Goal: Task Accomplishment & Management: Complete application form

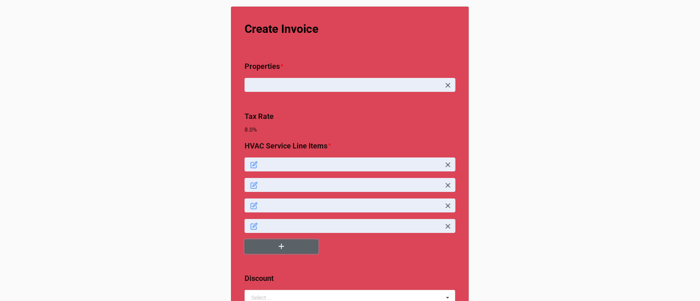
click at [280, 249] on icon "button" at bounding box center [281, 246] width 9 height 9
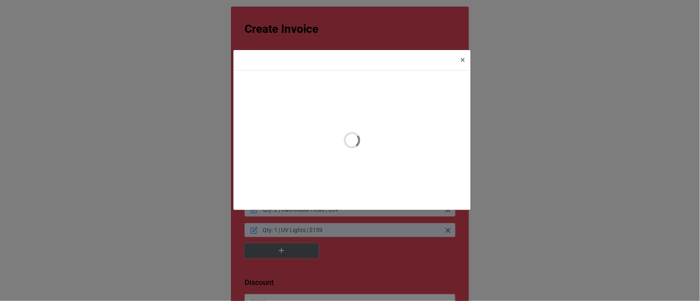
type textarea "x"
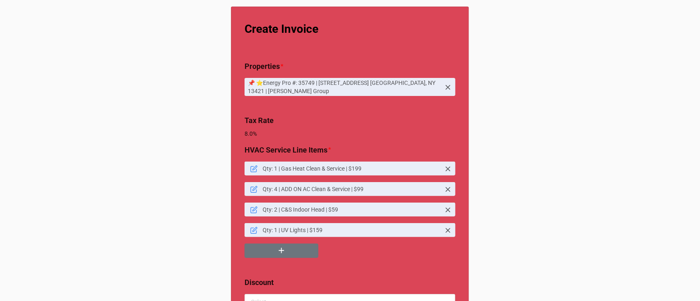
scroll to position [141, 0]
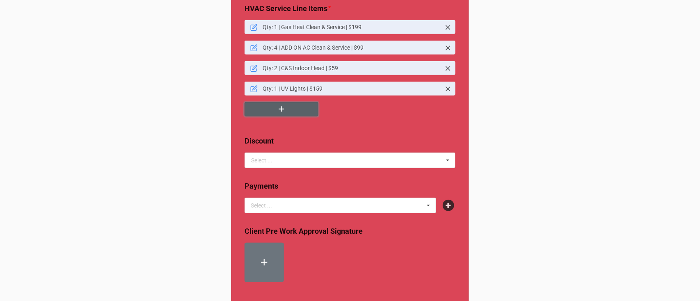
click at [277, 114] on icon "button" at bounding box center [281, 109] width 9 height 9
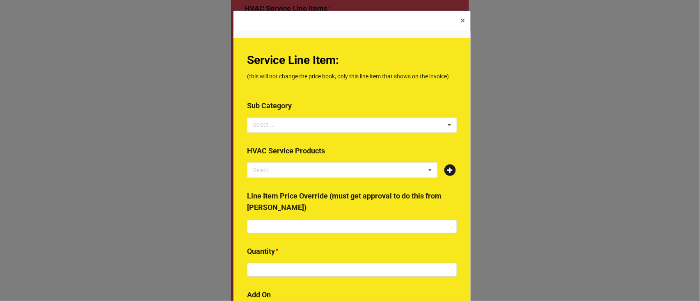
click at [450, 166] on icon at bounding box center [449, 169] width 11 height 11
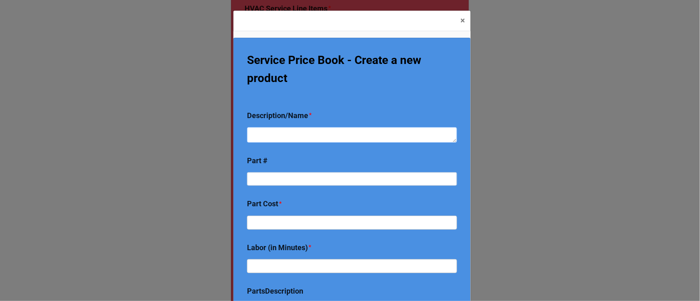
click at [330, 140] on textarea at bounding box center [352, 135] width 210 height 16
paste textarea "GAPCCCAR2025- Media Filter. 20x25x3 1/2"
type textarea "x"
type textarea "GAPCCCAR2025- Media Filter. 20x25x3 1/2"
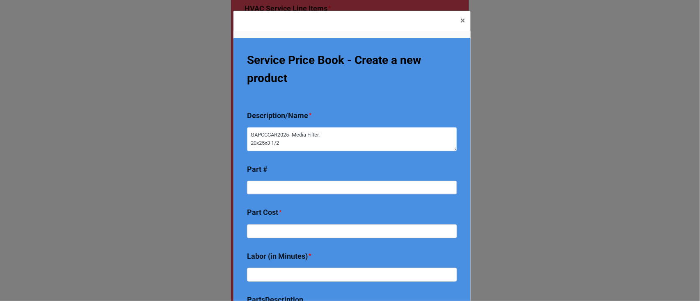
drag, startPoint x: 291, startPoint y: 136, endPoint x: 234, endPoint y: 132, distance: 57.1
click at [234, 132] on div "Service Price Book - Create a new product Description/Name * GAPCCCAR2025- Medi…" at bounding box center [351, 202] width 237 height 328
type textarea "x"
type textarea "RMedia Filter. 20x25x3 1/2"
type textarea "x"
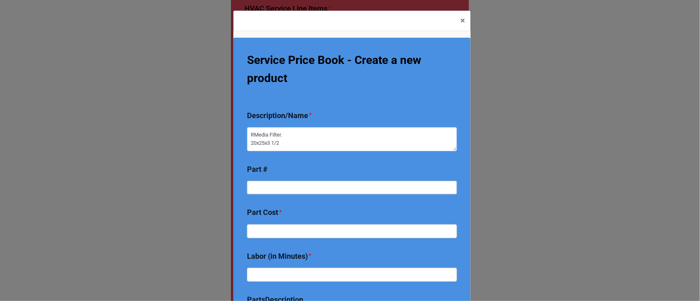
type textarea "ReMedia Filter. 20x25x3 1/2"
type textarea "x"
type textarea "ReplMedia Filter. 20x25x3 1/2"
type textarea "x"
type textarea "ReplaMedia Filter. 20x25x3 1/2"
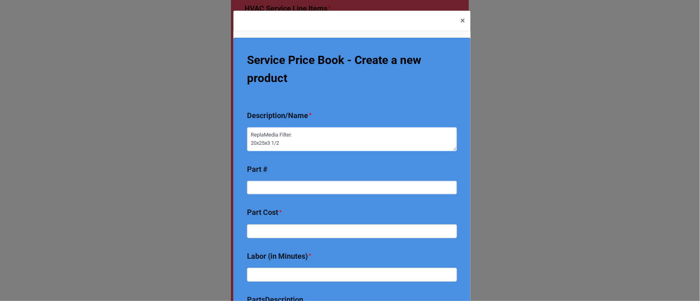
type textarea "x"
type textarea "ReplaceMedia Filter. 20x25x3 1/2"
type textarea "x"
type textarea "Replace Media Filter. 20x25x3 1/2"
type textarea "x"
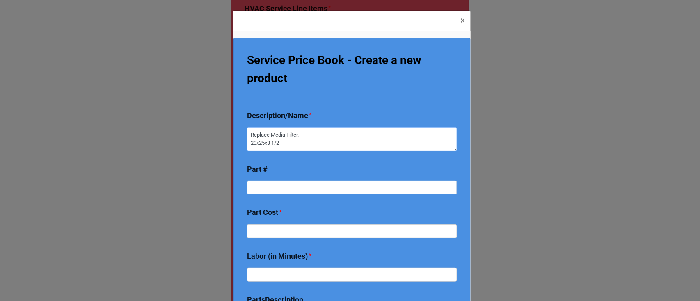
drag, startPoint x: 304, startPoint y: 139, endPoint x: 217, endPoint y: 152, distance: 87.8
click at [217, 152] on div "× Close Service Price Book - Create a new product Description/Name * Replace Me…" at bounding box center [350, 150] width 700 height 301
type textarea "Replace Media Filter."
type textarea "x"
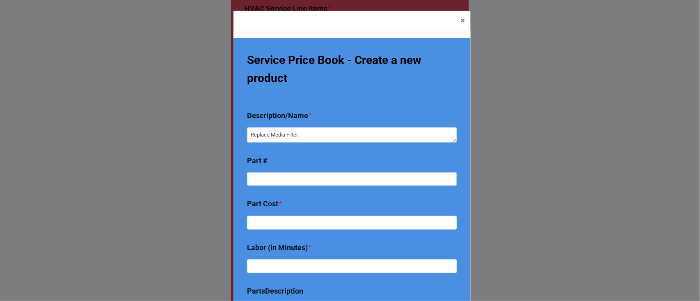
type textarea "Replace Media Filter"
type textarea "x"
type textarea "Replace Media Filter"
click at [281, 190] on div "Part #" at bounding box center [352, 214] width 210 height 49
click at [267, 179] on input at bounding box center [352, 179] width 210 height 14
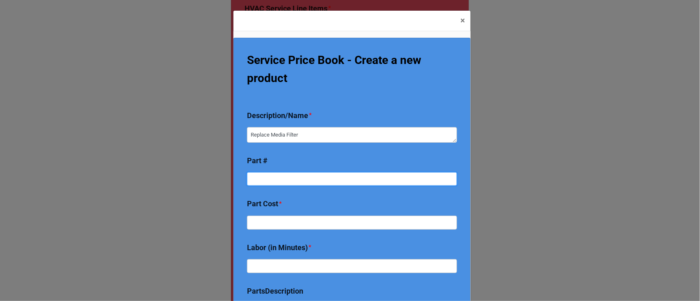
paste input "GAPCCCAR2025- Media Filter. 20x25x3 1/2"
type textarea "x"
type input "GAPCCCAR2025- Media Filter. 20x25x3 1/2"
drag, startPoint x: 290, startPoint y: 180, endPoint x: 326, endPoint y: 179, distance: 36.5
click at [326, 179] on input "GAPCCCAR2025- Media Filter. 20x25x3 1/2" at bounding box center [352, 179] width 210 height 14
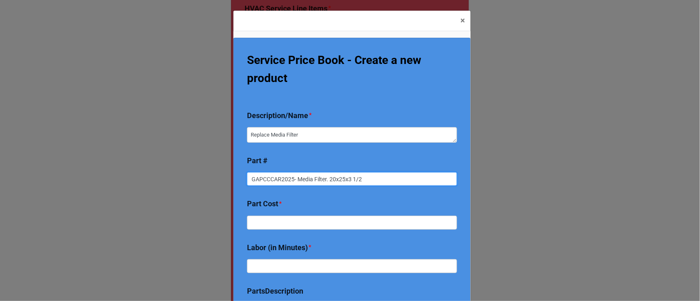
type textarea "x"
type input "GAPCCCAR202520x25x3 1/2"
click at [338, 181] on input "GAPCCCAR202520x25x3 1/2" at bounding box center [352, 179] width 210 height 14
drag, startPoint x: 338, startPoint y: 181, endPoint x: 291, endPoint y: 180, distance: 47.6
click at [291, 180] on input "GAPCCCAR202520x25x3 1/2" at bounding box center [352, 179] width 210 height 14
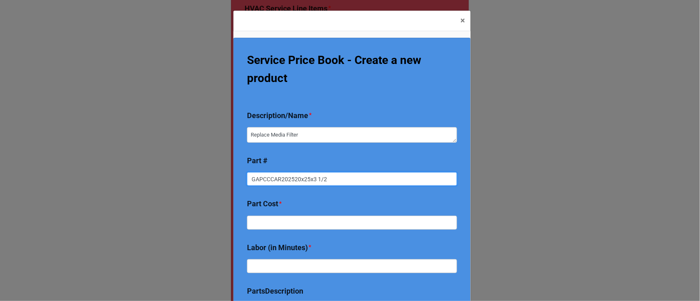
type textarea "x"
type input "GAPCCCAR2025"
click at [331, 130] on textarea "Replace Media Filter" at bounding box center [352, 135] width 210 height 16
type textarea "x"
type textarea "Replace Media Filter"
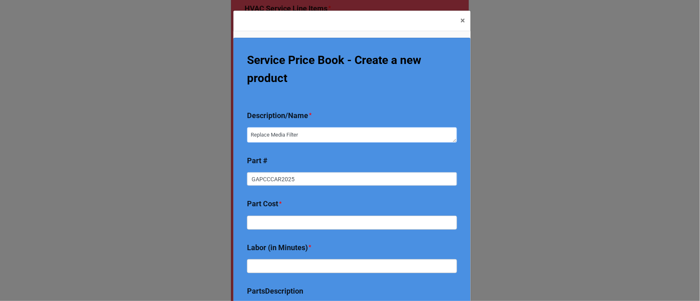
paste textarea "20x25x3 1/2"
type textarea "x"
type textarea "Replace Media Filter 20x25x3 1/2"
click at [353, 190] on b "Part #" at bounding box center [352, 203] width 210 height 26
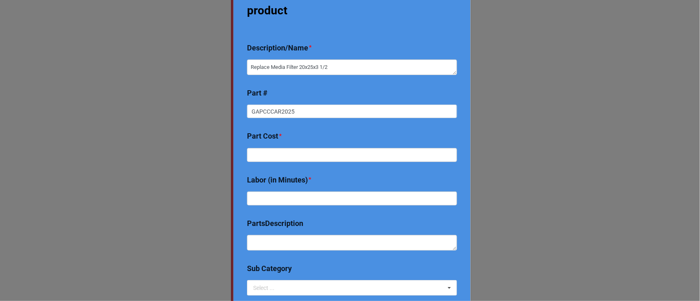
scroll to position [68, 0]
click at [282, 263] on input "text" at bounding box center [352, 270] width 210 height 14
type textarea "x"
type input "1"
type textarea "x"
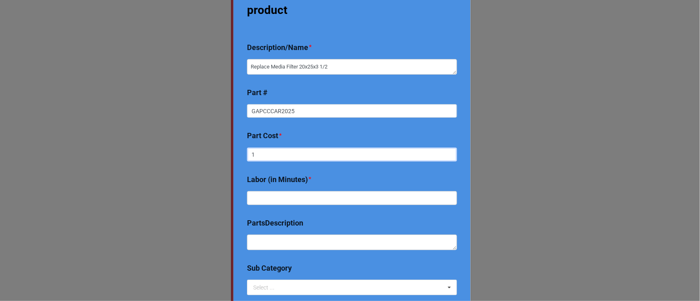
type input "14"
type textarea "x"
type input "140"
click at [286, 194] on input "text" at bounding box center [352, 198] width 210 height 14
type textarea "x"
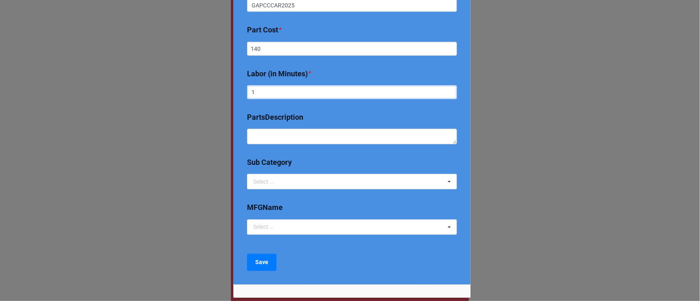
scroll to position [176, 0]
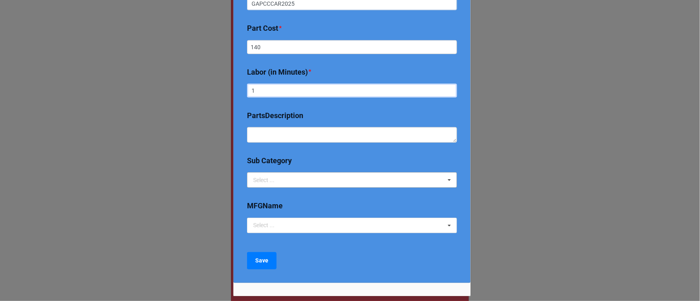
type input "1"
click at [289, 178] on div "Select ... 2024 Early Bird Maintenance Plan 1725/3450 RPM ACCESS & DIFFICULTY A…" at bounding box center [352, 180] width 210 height 16
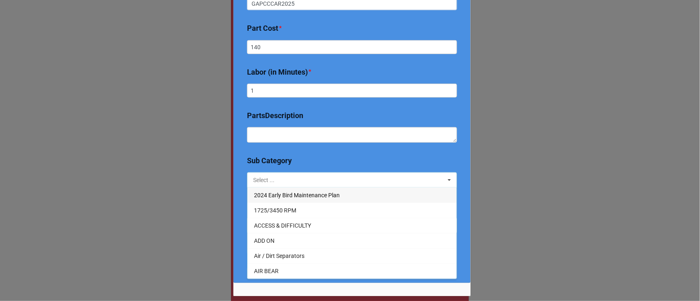
type input "f"
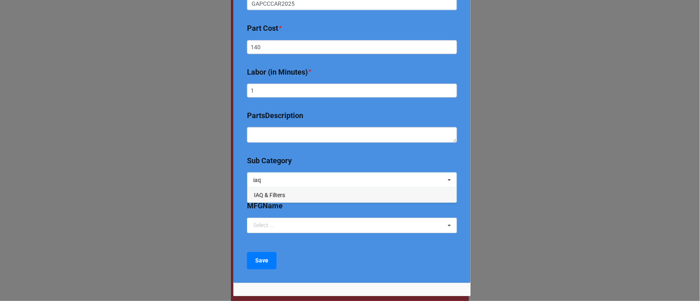
type input "iaq"
click at [273, 194] on span "IAQ & Filters" at bounding box center [269, 195] width 31 height 7
type textarea "x"
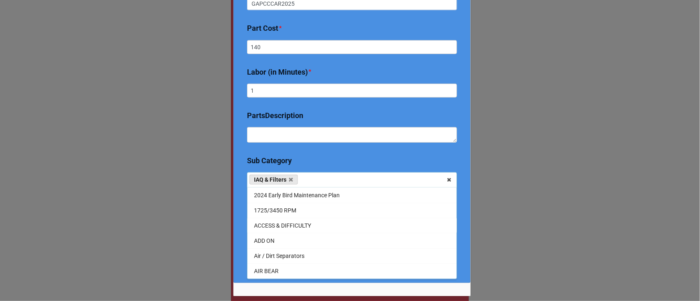
click at [240, 262] on div "Service Price Book - Create a new product Description/Name * Replace Media Filt…" at bounding box center [351, 202] width 237 height 328
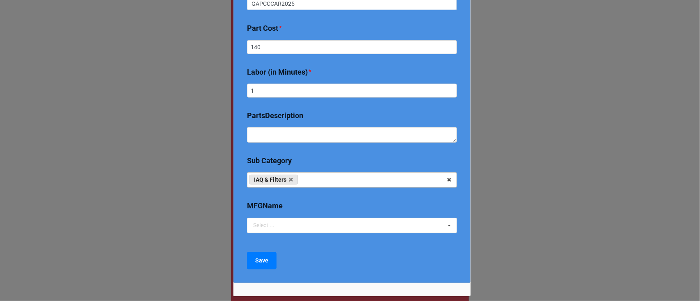
click at [265, 249] on div "Service Price Book - Create a new product Description/Name * Replace Media Filt…" at bounding box center [351, 202] width 237 height 328
click at [263, 272] on div "Service Price Book - Create a new product Description/Name * Replace Media Filt…" at bounding box center [351, 202] width 237 height 328
click at [259, 268] on button "Save" at bounding box center [262, 260] width 30 height 17
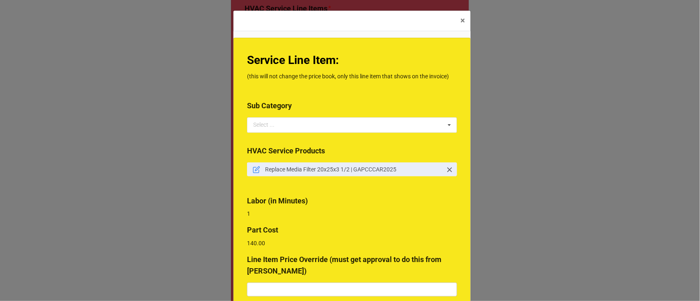
scroll to position [56, 0]
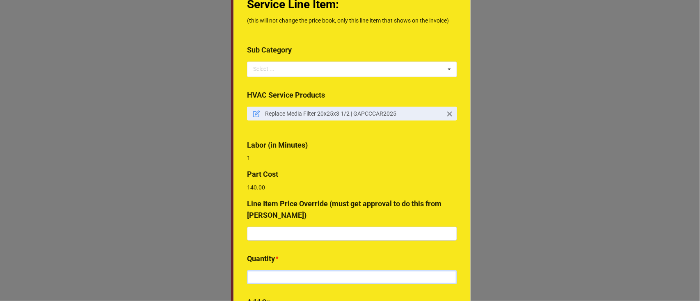
click at [299, 278] on input "text" at bounding box center [352, 277] width 210 height 14
type input "1"
click at [279, 232] on input "text" at bounding box center [352, 234] width 210 height 14
type input "$210.00"
click at [346, 184] on p "140.00" at bounding box center [352, 187] width 210 height 8
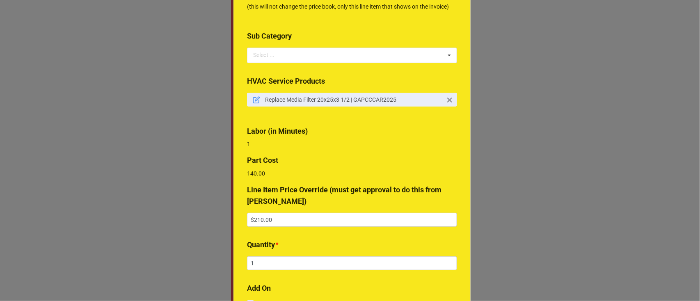
scroll to position [153, 0]
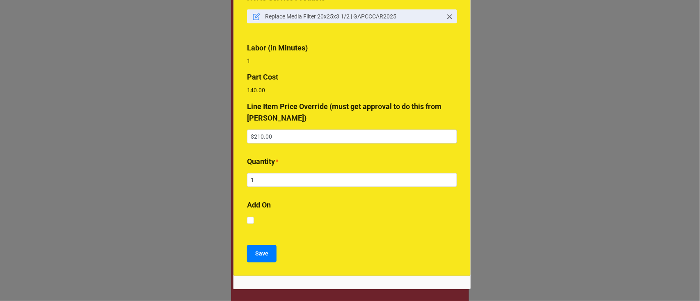
click at [251, 244] on div "Service Line Item: (this will not change the price book, only this line item th…" at bounding box center [351, 80] width 237 height 391
click at [262, 256] on b "Save" at bounding box center [261, 253] width 13 height 9
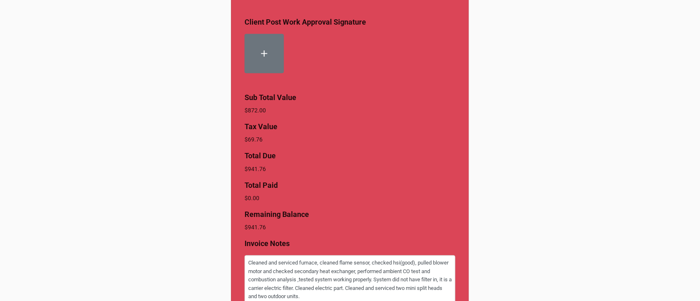
scroll to position [530, 0]
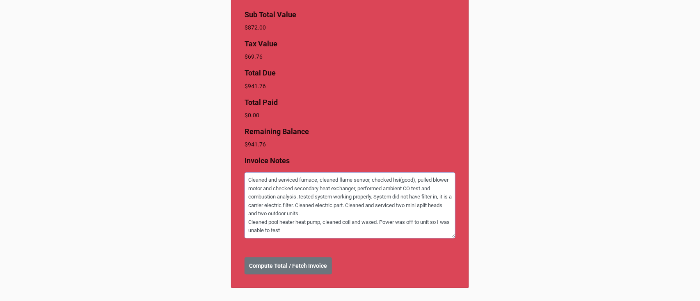
click at [315, 231] on textarea "Cleaned and serviced furnace, cleaned flame sensor, checked hsi(good), pulled b…" at bounding box center [349, 205] width 211 height 66
type textarea "x"
type textarea "Cleaned and serviced furnace, cleaned flame sensor, checked hsi(good), pulled b…"
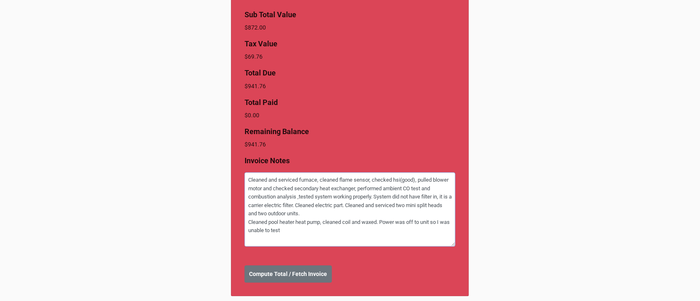
type textarea "x"
type textarea "Cleaned and serviced furnace, cleaned flame sensor, checked hsi(good), pulled b…"
type textarea "x"
type textarea "Cleaned and serviced furnace, cleaned flame sensor, checked hsi(good), pulled b…"
type textarea "x"
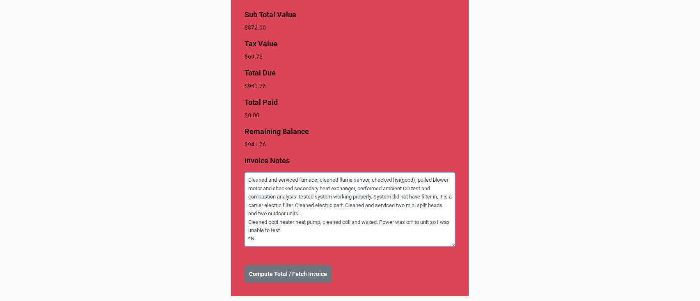
type textarea "Cleaned and serviced furnace, cleaned flame sensor, checked hsi(good), pulled b…"
type textarea "x"
type textarea "Cleaned and serviced furnace, cleaned flame sensor, checked hsi(good), pulled b…"
type textarea "x"
type textarea "Cleaned and serviced furnace, cleaned flame sensor, checked hsi(good), pulled b…"
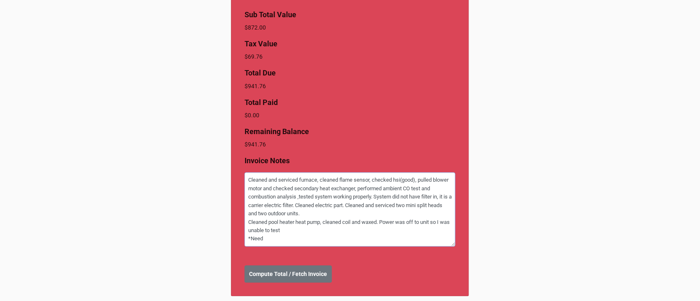
type textarea "x"
type textarea "Cleaned and serviced furnace, cleaned flame sensor, checked hsi(good), pulled b…"
type textarea "x"
type textarea "Cleaned and serviced furnace, cleaned flame sensor, checked hsi(good), pulled b…"
type textarea "x"
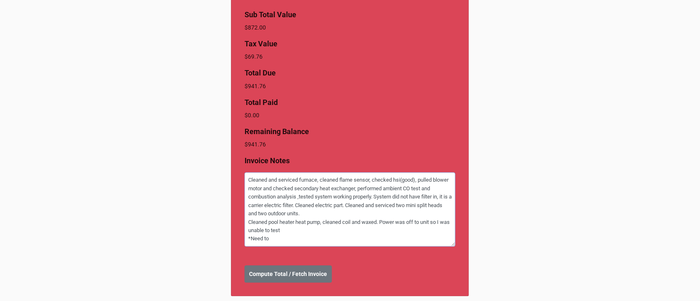
type textarea "Cleaned and serviced furnace, cleaned flame sensor, checked hsi(good), pulled b…"
type textarea "x"
type textarea "Cleaned and serviced furnace, cleaned flame sensor, checked hsi(good), pulled b…"
type textarea "x"
type textarea "Cleaned and serviced furnace, cleaned flame sensor, checked hsi(good), pulled b…"
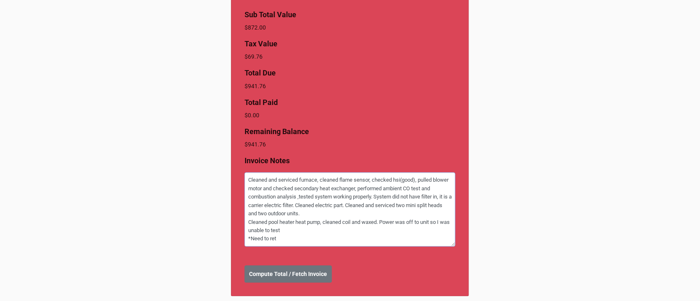
type textarea "x"
type textarea "Cleaned and serviced furnace, cleaned flame sensor, checked hsi(good), pulled b…"
type textarea "x"
type textarea "Cleaned and serviced furnace, cleaned flame sensor, checked hsi(good), pulled b…"
type textarea "x"
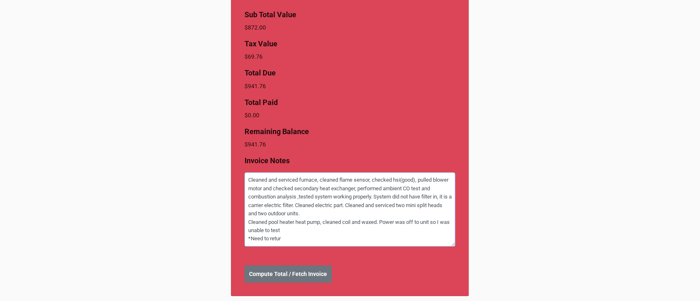
type textarea "Cleaned and serviced furnace, cleaned flame sensor, checked hsi(good), pulled b…"
type textarea "x"
type textarea "Cleaned and serviced furnace, cleaned flame sensor, checked hsi(good), pulled b…"
type textarea "x"
type textarea "Cleaned and serviced furnace, cleaned flame sensor, checked hsi(good), pulled b…"
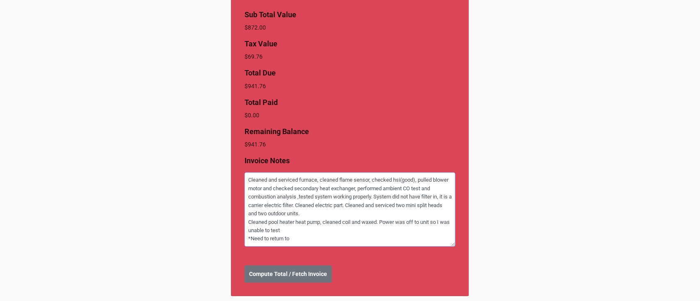
type textarea "x"
type textarea "Cleaned and serviced furnace, cleaned flame sensor, checked hsi(good), pulled b…"
type textarea "x"
type textarea "Cleaned and serviced furnace, cleaned flame sensor, checked hsi(good), pulled b…"
type textarea "x"
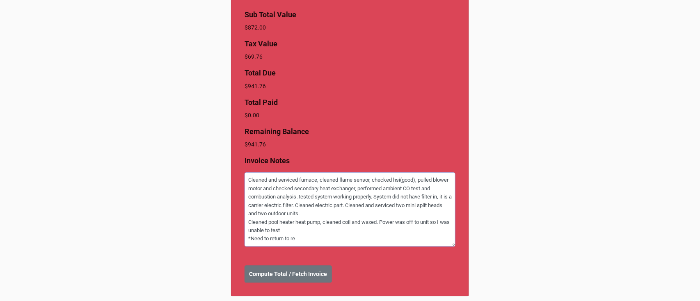
type textarea "Cleaned and serviced furnace, cleaned flame sensor, checked hsi(good), pulled b…"
type textarea "x"
type textarea "Cleaned and serviced furnace, cleaned flame sensor, checked hsi(good), pulled b…"
type textarea "x"
type textarea "Cleaned and serviced furnace, cleaned flame sensor, checked hsi(good), pulled b…"
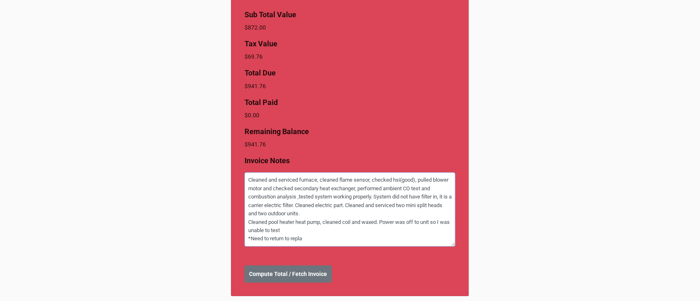
type textarea "x"
type textarea "Cleaned and serviced furnace, cleaned flame sensor, checked hsi(good), pulled b…"
type textarea "x"
type textarea "Cleaned and serviced furnace, cleaned flame sensor, checked hsi(good), pulled b…"
type textarea "x"
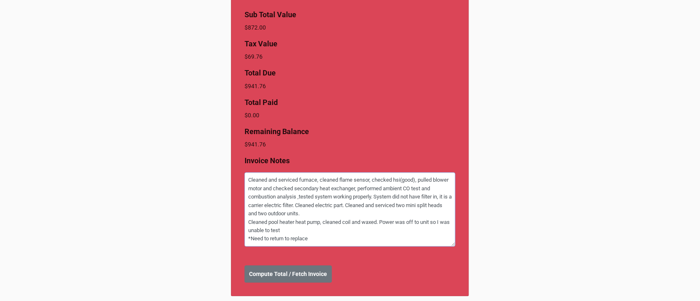
type textarea "Cleaned and serviced furnace, cleaned flame sensor, checked hsi(good), pulled b…"
type textarea "x"
type textarea "Cleaned and serviced furnace, cleaned flame sensor, checked hsi(good), pulled b…"
type textarea "x"
type textarea "Cleaned and serviced furnace, cleaned flame sensor, checked hsi(good), pulled b…"
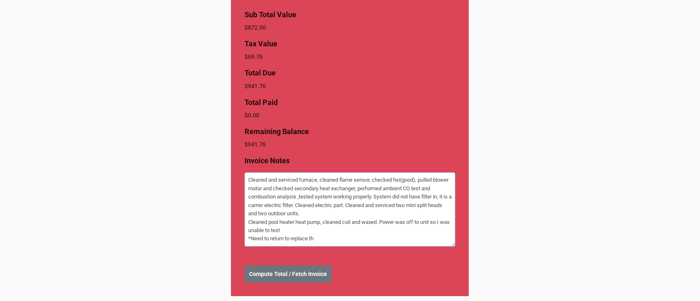
type textarea "x"
type textarea "Cleaned and serviced furnace, cleaned flame sensor, checked hsi(good), pulled b…"
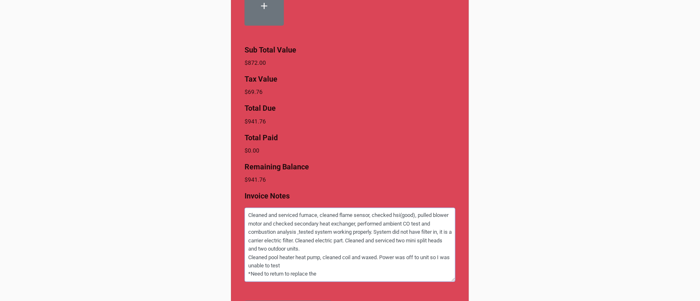
scroll to position [0, 0]
type textarea "x"
type textarea "Cleaned and serviced furnace, cleaned flame sensor, checked hsi(good), pulled b…"
type textarea "x"
type textarea "Cleaned and serviced furnace, cleaned flame sensor, checked hsi(good), pulled b…"
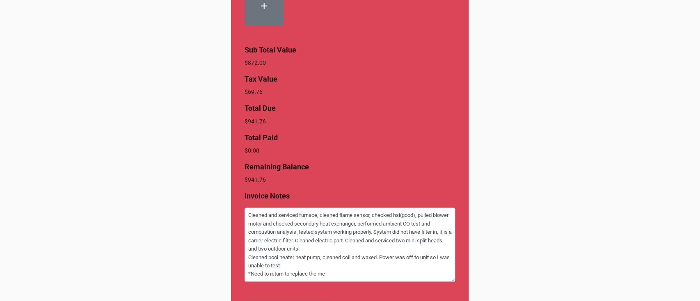
type textarea "x"
type textarea "Cleaned and serviced furnace, cleaned flame sensor, checked hsi(good), pulled b…"
type textarea "x"
type textarea "Cleaned and serviced furnace, cleaned flame sensor, checked hsi(good), pulled b…"
type textarea "x"
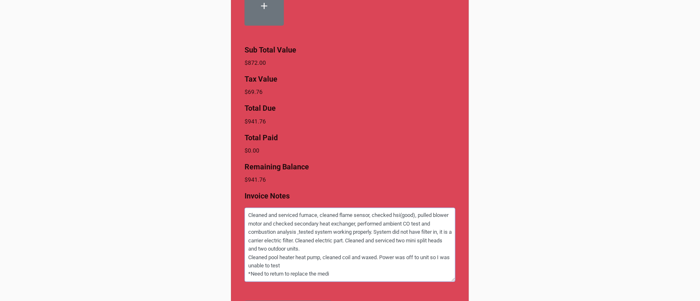
type textarea "Cleaned and serviced furnace, cleaned flame sensor, checked hsi(good), pulled b…"
type textarea "x"
type textarea "Cleaned and serviced furnace, cleaned flame sensor, checked hsi(good), pulled b…"
type textarea "x"
type textarea "Cleaned and serviced furnace, cleaned flame sensor, checked hsi(good), pulled b…"
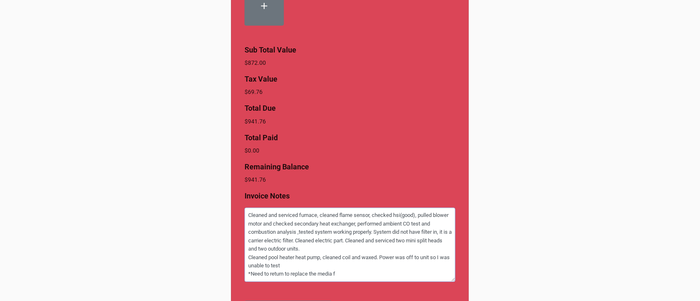
type textarea "x"
type textarea "Cleaned and serviced furnace, cleaned flame sensor, checked hsi(good), pulled b…"
type textarea "x"
type textarea "Cleaned and serviced furnace, cleaned flame sensor, checked hsi(good), pulled b…"
type textarea "x"
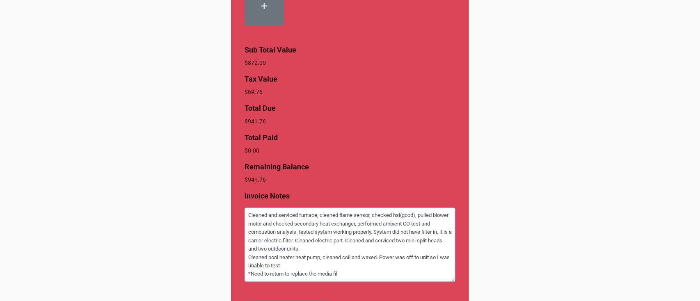
type textarea "Cleaned and serviced furnace, cleaned flame sensor, checked hsi(good), pulled b…"
type textarea "x"
type textarea "Cleaned and serviced furnace, cleaned flame sensor, checked hsi(good), pulled b…"
type textarea "x"
type textarea "Cleaned and serviced furnace, cleaned flame sensor, checked hsi(good), pulled b…"
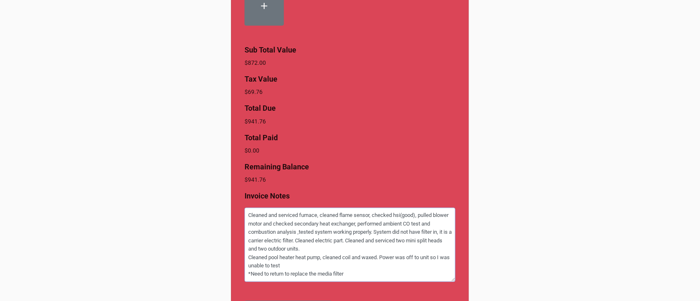
type textarea "x"
type textarea "Cleaned and serviced furnace, cleaned flame sensor, checked hsi(good), pulled b…"
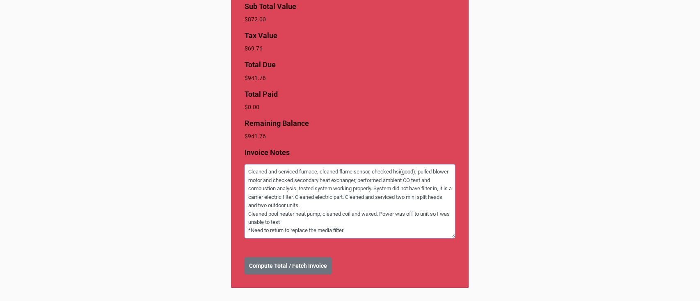
click at [331, 207] on textarea "Cleaned and serviced furnace, cleaned flame sensor, checked hsi(good), pulled b…" at bounding box center [349, 201] width 211 height 74
type textarea "x"
type textarea "Cleaned and serviced furnace, cleaned flame sensor, checked hsi(good), pulled b…"
type textarea "x"
type textarea "Cleaned and serviced furnace, cleaned flame sensor, checked hsi(good), pulled b…"
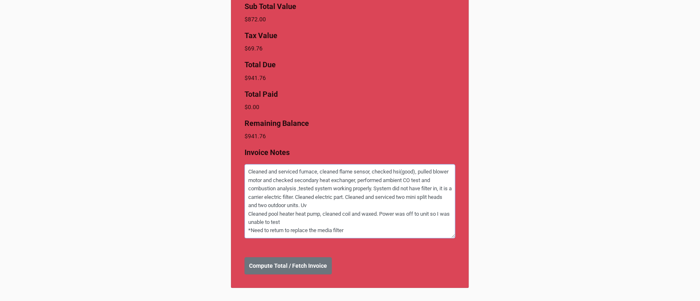
type textarea "x"
type textarea "Cleaned and serviced furnace, cleaned flame sensor, checked hsi(good), pulled b…"
type textarea "x"
type textarea "Cleaned and serviced furnace, cleaned flame sensor, checked hsi(good), pulled b…"
type textarea "x"
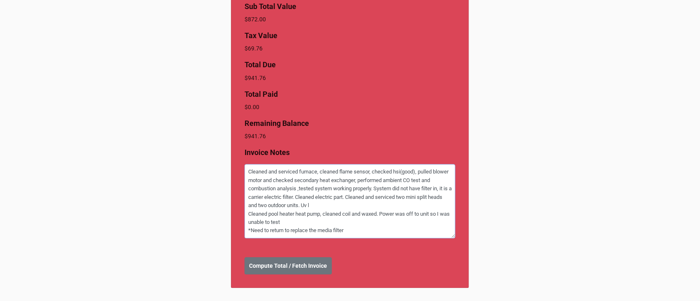
type textarea "Cleaned and serviced furnace, cleaned flame sensor, checked hsi(good), pulled b…"
type textarea "x"
type textarea "Cleaned and serviced furnace, cleaned flame sensor, checked hsi(good), pulled b…"
type textarea "x"
type textarea "Cleaned and serviced furnace, cleaned flame sensor, checked hsi(good), pulled b…"
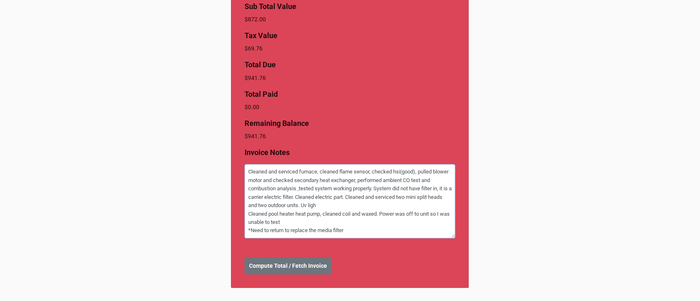
type textarea "x"
type textarea "Cleaned and serviced furnace, cleaned flame sensor, checked hsi(good), pulled b…"
type textarea "x"
type textarea "Cleaned and serviced furnace, cleaned flame sensor, checked hsi(good), pulled b…"
click at [285, 265] on b "Compute Total / Fetch Invoice" at bounding box center [288, 266] width 78 height 9
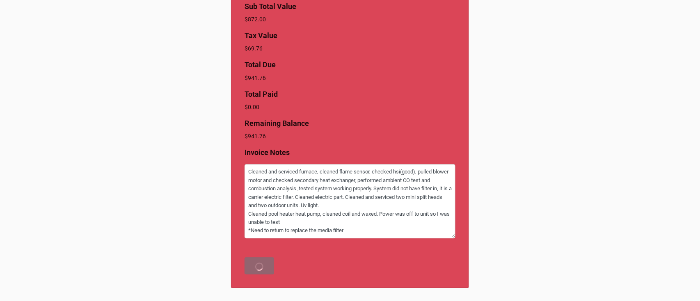
type textarea "x"
click at [264, 268] on b "Create Invoice" at bounding box center [268, 266] width 38 height 9
